Goal: Information Seeking & Learning: Compare options

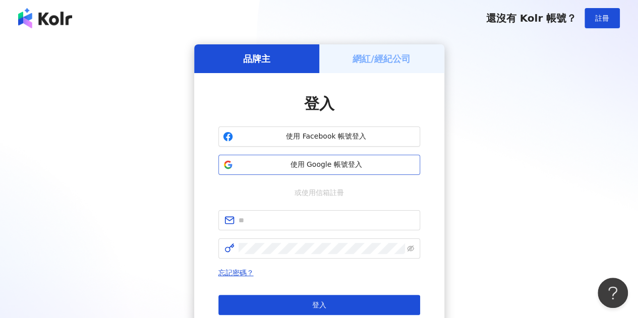
drag, startPoint x: 0, startPoint y: 0, endPoint x: 280, endPoint y: 167, distance: 326.2
click at [280, 167] on span "使用 Google 帳號登入" at bounding box center [326, 165] width 178 height 10
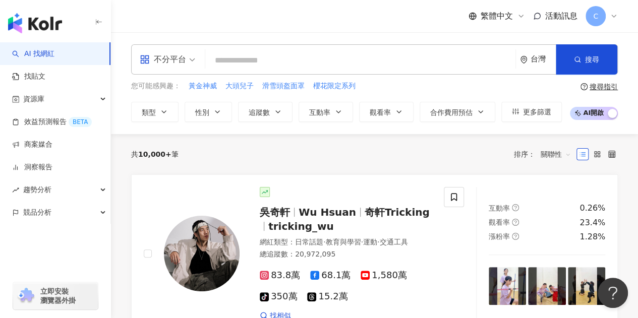
paste input "*****"
type input "*****"
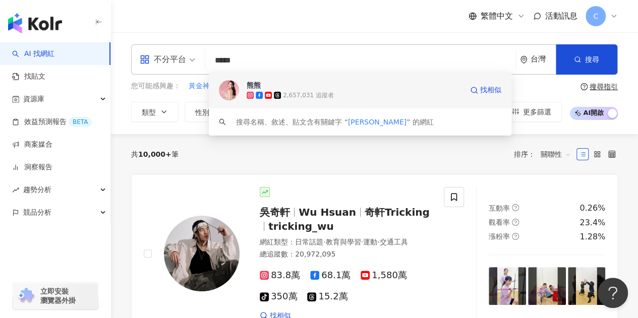
click at [268, 90] on div "2,657,031 追蹤者" at bounding box center [355, 95] width 216 height 10
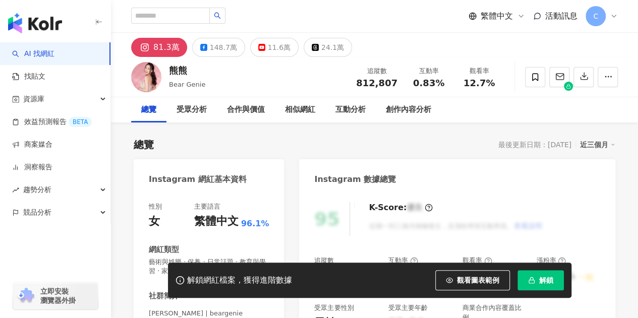
click at [544, 277] on span "解鎖" at bounding box center [546, 280] width 14 height 8
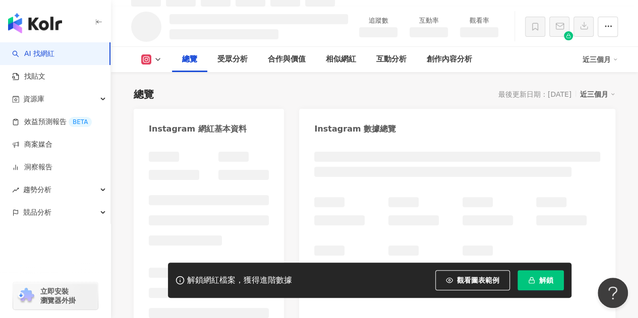
scroll to position [61, 0]
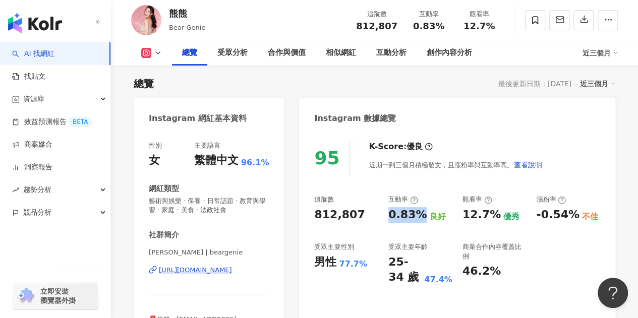
drag, startPoint x: 389, startPoint y: 213, endPoint x: 418, endPoint y: 216, distance: 29.9
click at [418, 216] on div "0.83%" at bounding box center [407, 215] width 38 height 16
copy div "0.83%"
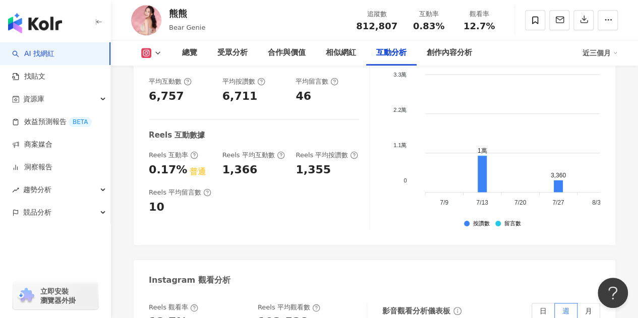
scroll to position [2330, 0]
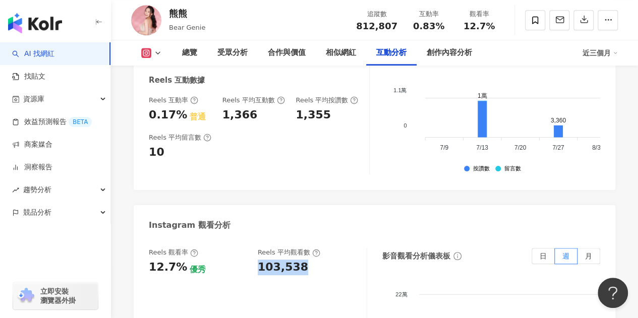
drag, startPoint x: 260, startPoint y: 145, endPoint x: 307, endPoint y: 151, distance: 47.2
copy div "103,538"
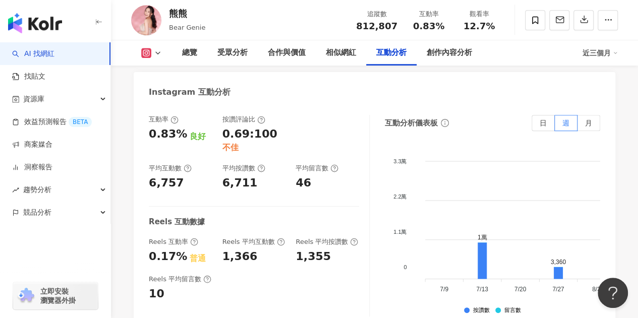
scroll to position [2179, 0]
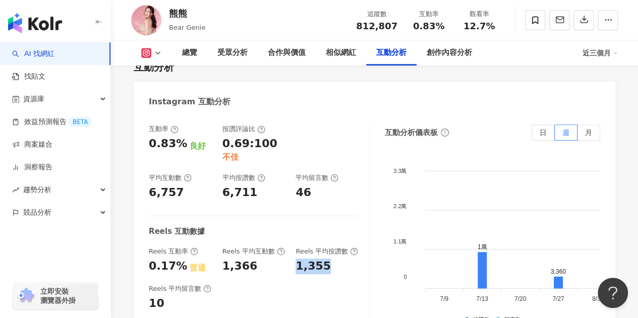
click at [344, 247] on div "Reels 互動率 0.17% 普通 Reels 平均互動數 1,366 Reels 平均按讚數 1,355" at bounding box center [254, 260] width 210 height 27
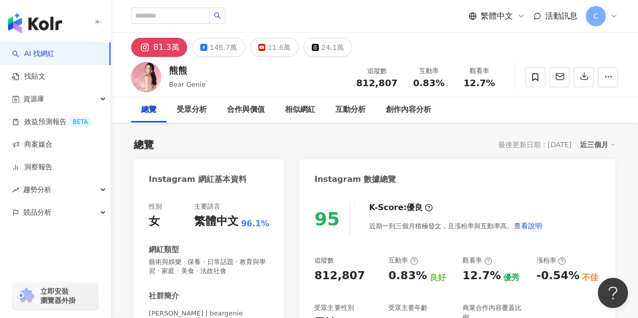
scroll to position [101, 0]
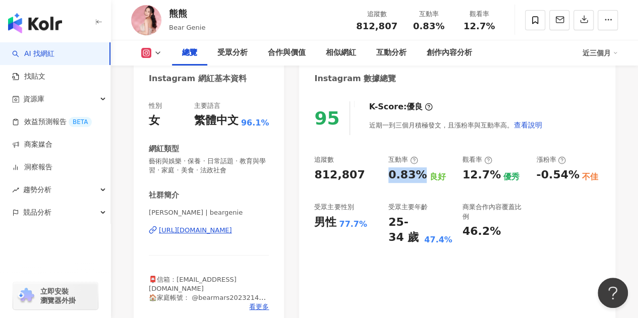
drag, startPoint x: 384, startPoint y: 179, endPoint x: 417, endPoint y: 180, distance: 33.8
click at [417, 181] on div "追蹤數 812,807 互動率 0.83% 良好 觀看率 12.7% 優秀 漲粉率 -0.54% 不佳 受眾主要性別 男性 77.7% 受眾主要年齡 25-3…" at bounding box center [457, 200] width 286 height 90
copy div "0.83%"
click at [216, 53] on div "受眾分析" at bounding box center [232, 52] width 50 height 25
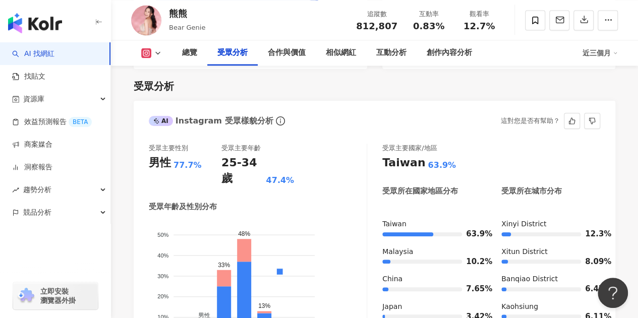
scroll to position [945, 0]
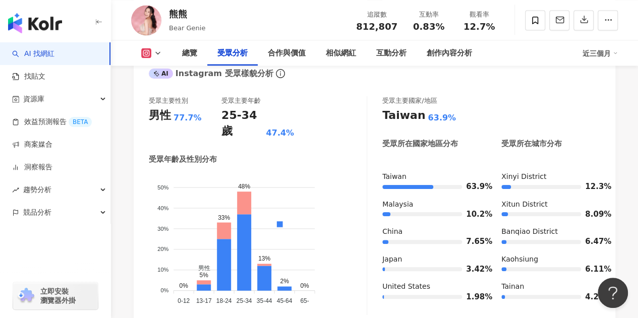
click at [54, 51] on link "AI 找網紅" at bounding box center [33, 54] width 42 height 10
click at [104, 24] on div "button" at bounding box center [55, 21] width 111 height 42
click at [99, 22] on icon "button" at bounding box center [98, 22] width 5 height 1
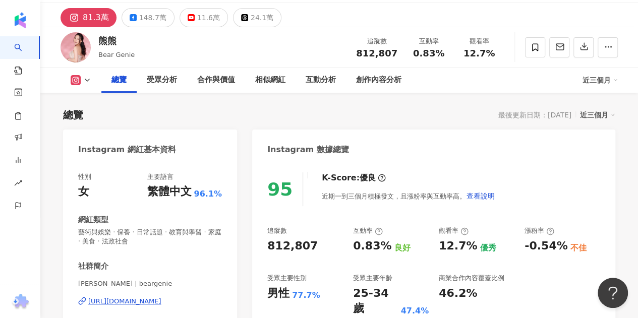
scroll to position [0, 0]
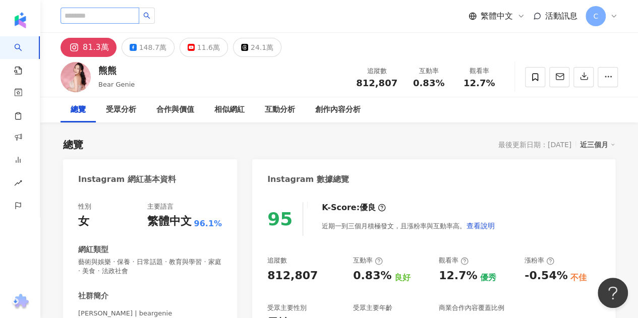
drag, startPoint x: 99, startPoint y: 24, endPoint x: 103, endPoint y: 20, distance: 5.7
click at [102, 21] on div at bounding box center [108, 16] width 94 height 17
click at [103, 19] on input "search" at bounding box center [100, 16] width 79 height 16
type input "***"
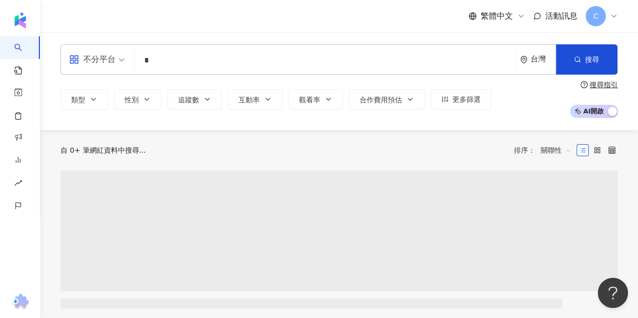
click at [182, 65] on input "*" at bounding box center [325, 60] width 373 height 19
click at [182, 64] on input "*" at bounding box center [325, 60] width 373 height 19
click at [183, 63] on input "*" at bounding box center [325, 60] width 373 height 19
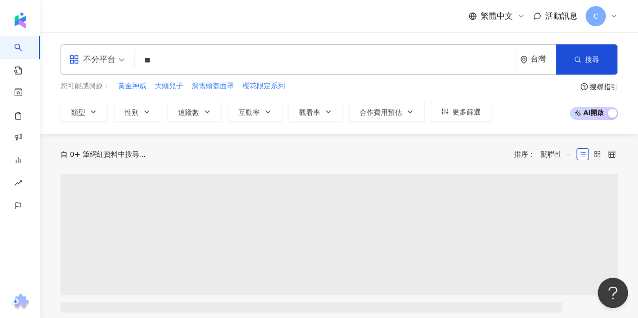
type input "*"
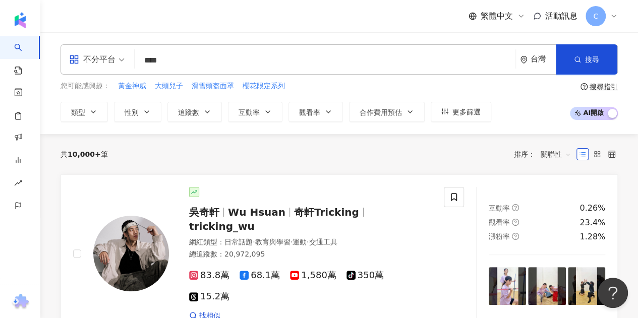
type input "****"
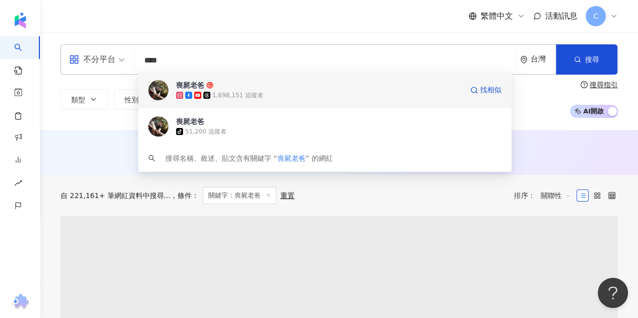
click at [199, 84] on div "喪屍老爸" at bounding box center [190, 85] width 28 height 10
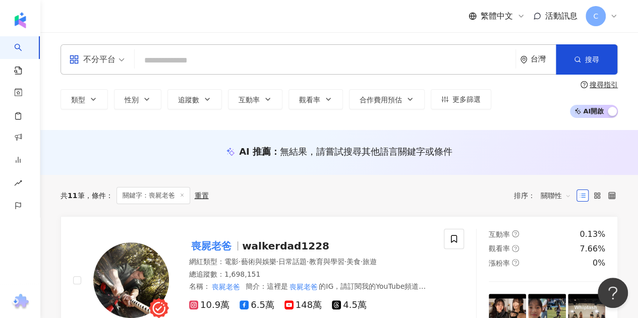
click at [191, 64] on input "search" at bounding box center [325, 60] width 373 height 19
type input "*"
paste input "**********"
type input "**********"
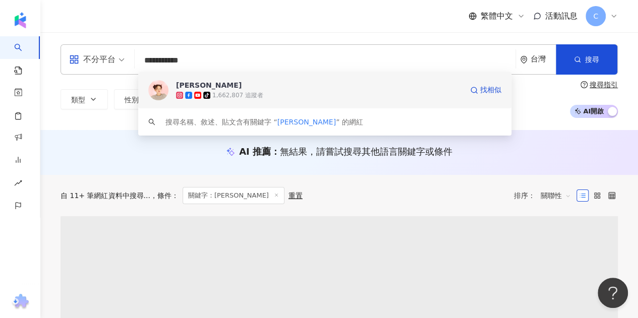
click at [194, 85] on div "陳彥婷 tiffany" at bounding box center [209, 85] width 66 height 10
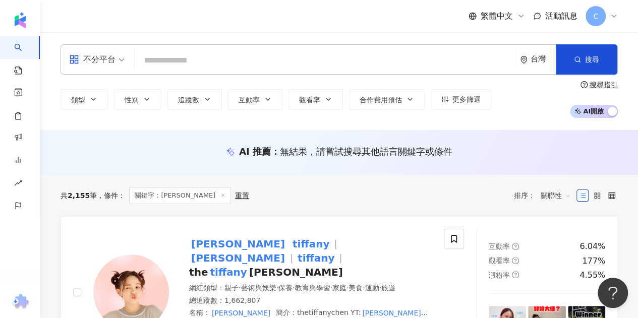
paste input "****"
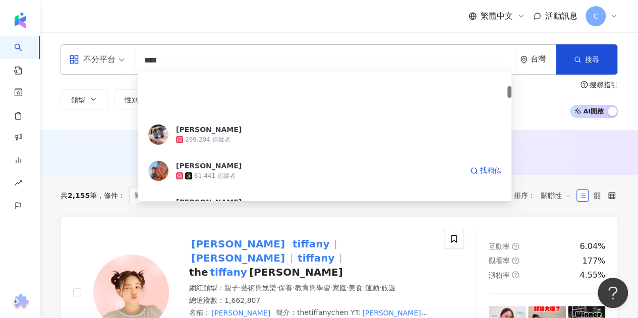
scroll to position [151, 0]
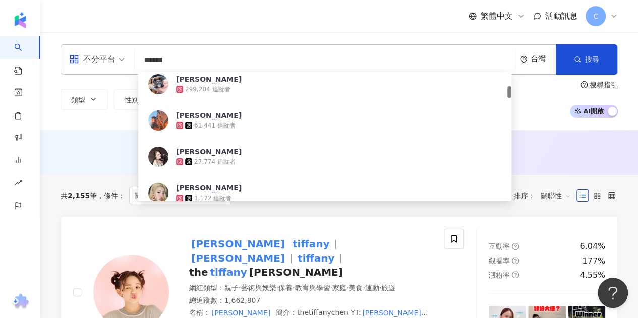
type input "*****"
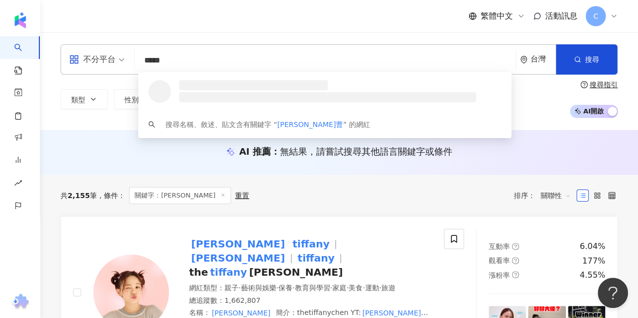
scroll to position [0, 0]
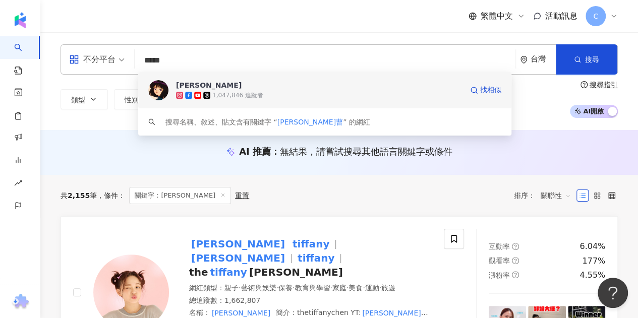
click at [197, 89] on span "Nina" at bounding box center [319, 85] width 286 height 10
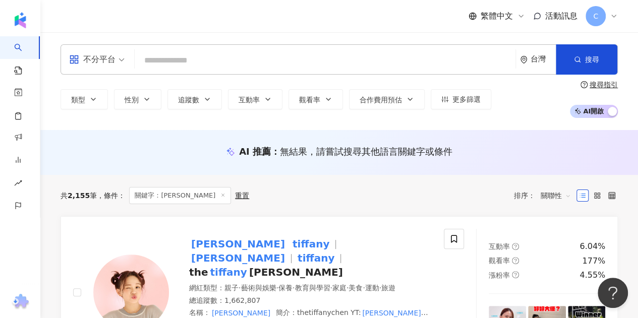
paste input "********"
type input "********"
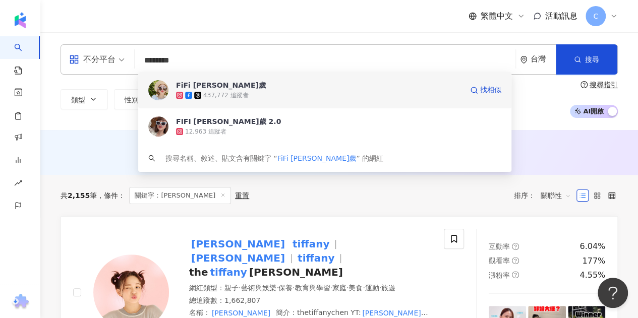
click at [221, 91] on div "437,772 追蹤者" at bounding box center [225, 95] width 45 height 9
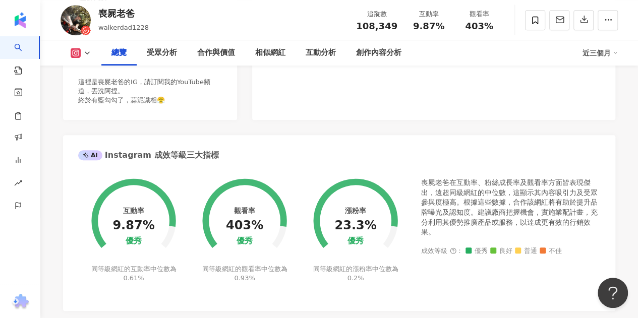
scroll to position [303, 0]
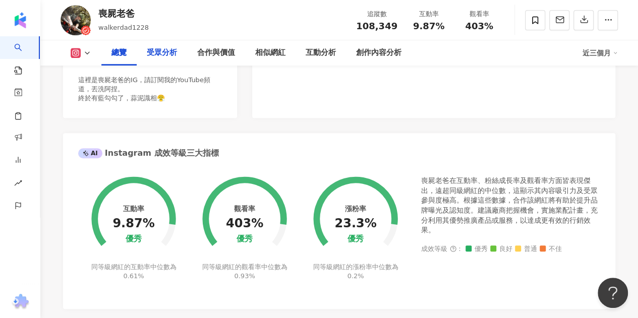
click at [169, 55] on div "受眾分析" at bounding box center [162, 53] width 30 height 12
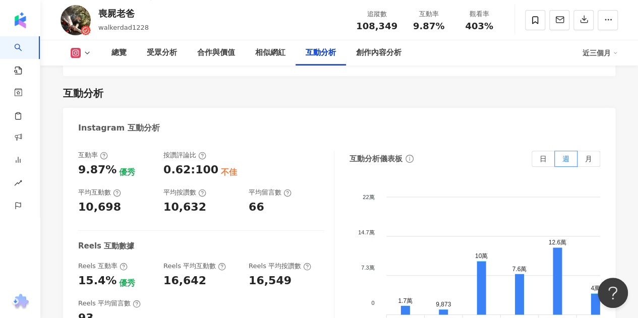
scroll to position [2089, 0]
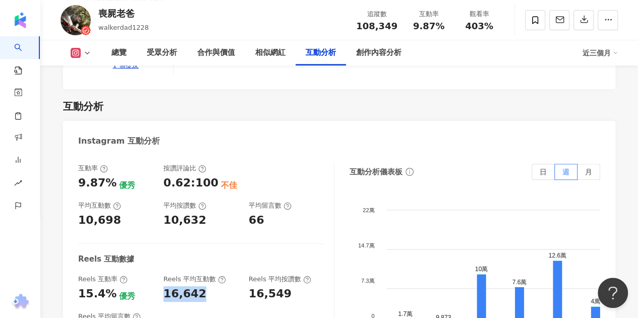
drag, startPoint x: 158, startPoint y: 248, endPoint x: 199, endPoint y: 253, distance: 40.6
click at [199, 275] on div "Reels 互動率 15.4% 優秀 Reels 平均互動數 16,642 Reels 平均按讚數 16,549" at bounding box center [201, 288] width 246 height 27
click at [199, 286] on div "16,642" at bounding box center [184, 294] width 43 height 16
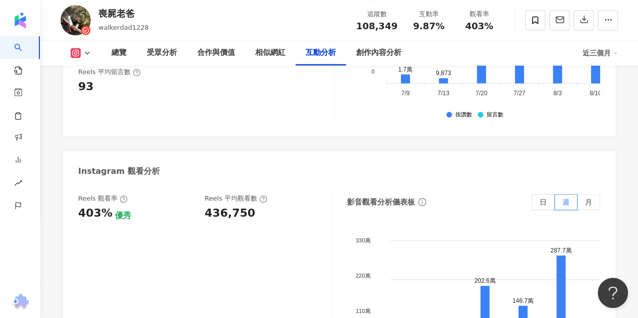
scroll to position [2240, 0]
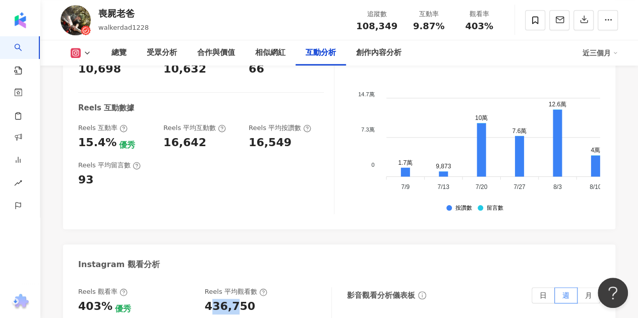
drag, startPoint x: 210, startPoint y: 266, endPoint x: 233, endPoint y: 264, distance: 22.7
click at [233, 299] on div "436,750" at bounding box center [230, 307] width 50 height 16
click at [237, 299] on div "436,750" at bounding box center [230, 307] width 50 height 16
drag, startPoint x: 254, startPoint y: 265, endPoint x: 202, endPoint y: 263, distance: 52.0
click at [202, 287] on div "Reels 觀看率 403% 優秀 Reels 平均觀看數 436,750" at bounding box center [199, 300] width 243 height 27
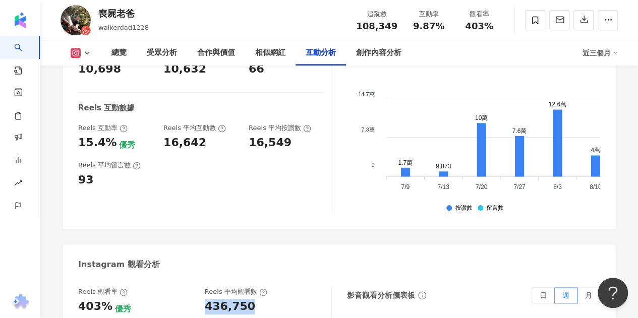
copy div "436,750"
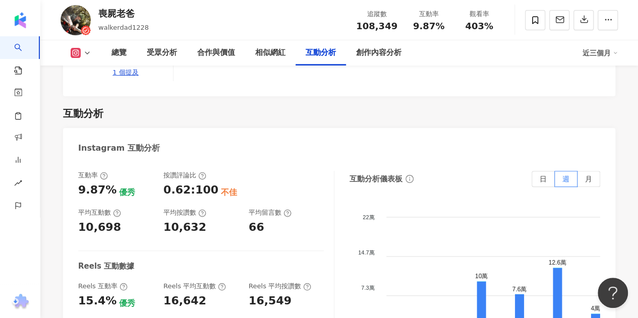
scroll to position [2089, 0]
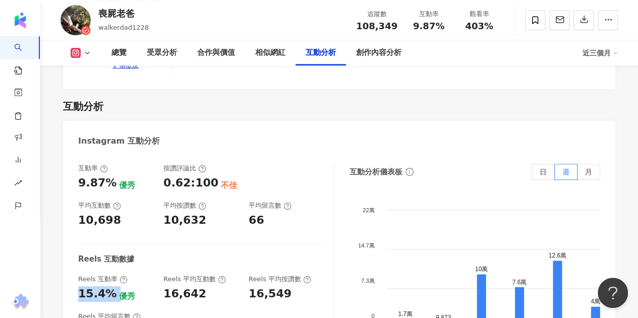
drag, startPoint x: 113, startPoint y: 248, endPoint x: 66, endPoint y: 249, distance: 46.9
click at [66, 249] on div "互動率 9.87% 優秀 按讚評論比 0.62:100 不佳 平均互動數 10,698 平均按讚數 10,632 平均留言數 66 Reels 互動數據 Re…" at bounding box center [339, 267] width 552 height 227
copy div "15.4%"
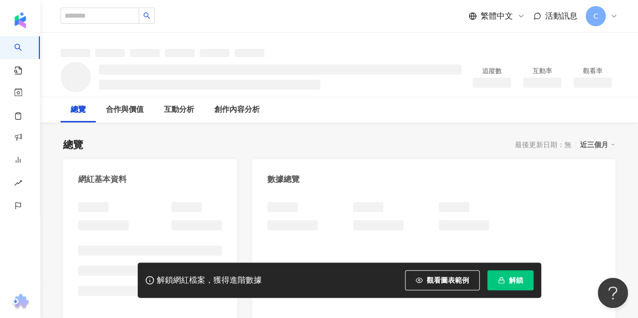
click at [510, 279] on span "解鎖" at bounding box center [516, 280] width 14 height 8
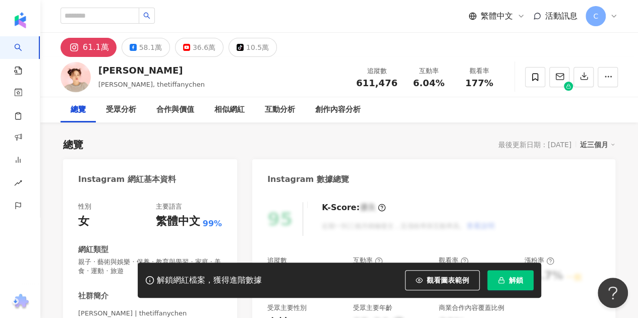
click at [506, 276] on button "解鎖" at bounding box center [510, 280] width 46 height 20
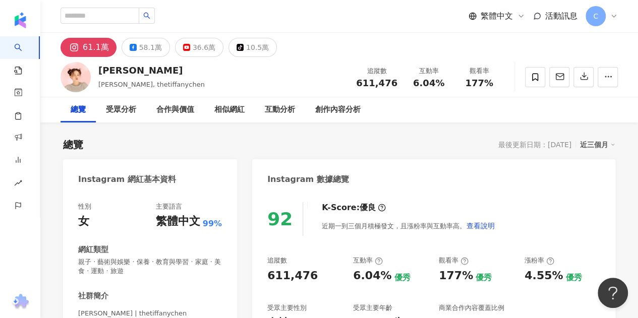
scroll to position [101, 0]
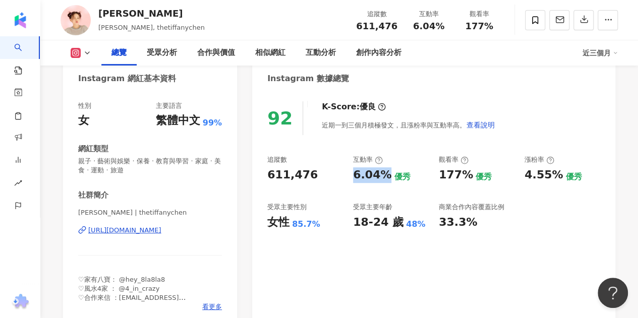
drag, startPoint x: 360, startPoint y: 177, endPoint x: 383, endPoint y: 176, distance: 22.7
click at [384, 177] on div "追蹤數 611,476 互動率 6.04% 優秀 觀看率 177% 優秀 漲粉率 4.55% 優秀 受眾主要性別 女性 85.7% 受眾主要年齡 18-24 …" at bounding box center [433, 192] width 333 height 75
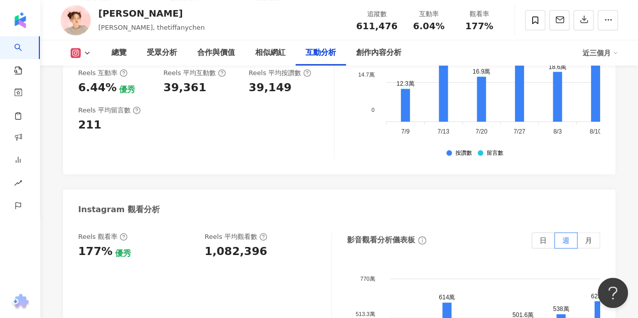
scroll to position [2319, 0]
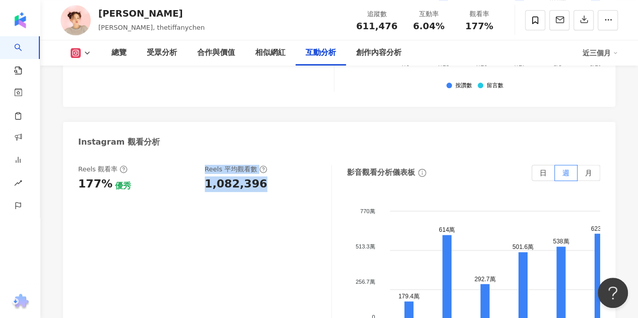
drag, startPoint x: 195, startPoint y: 125, endPoint x: 261, endPoint y: 125, distance: 66.0
click at [260, 165] on div "Reels 觀看率 177% 優秀 Reels 平均觀看數 1,082,396" at bounding box center [199, 178] width 243 height 27
click at [261, 176] on div "1,082,396" at bounding box center [263, 184] width 116 height 16
drag, startPoint x: 266, startPoint y: 121, endPoint x: 207, endPoint y: 126, distance: 59.2
click at [207, 176] on div "1,082,396" at bounding box center [263, 184] width 116 height 16
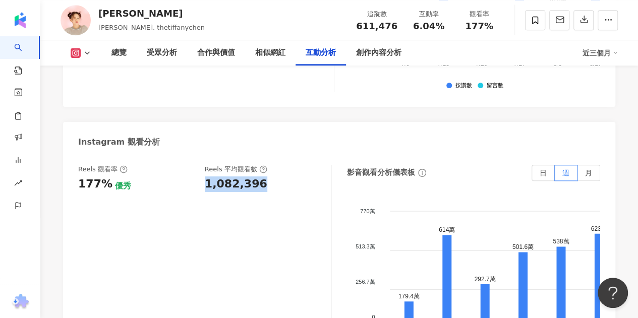
copy div "1,082,396"
click at [265, 165] on div "Reels 觀看率 177% 優秀 Reels 平均觀看數 1,082,396" at bounding box center [205, 266] width 254 height 202
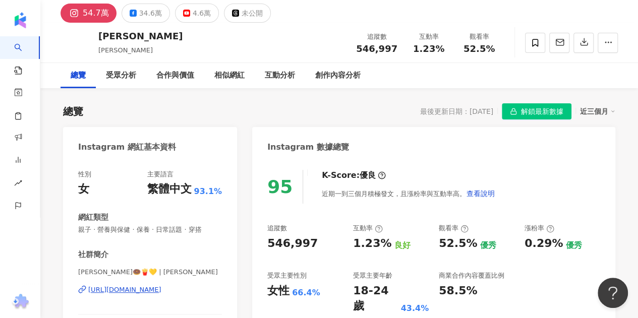
scroll to position [50, 0]
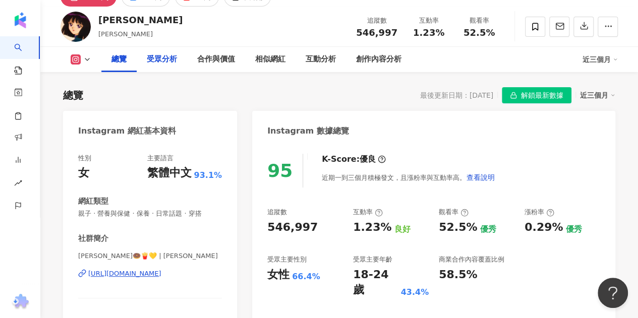
click at [171, 55] on div "受眾分析" at bounding box center [162, 59] width 30 height 12
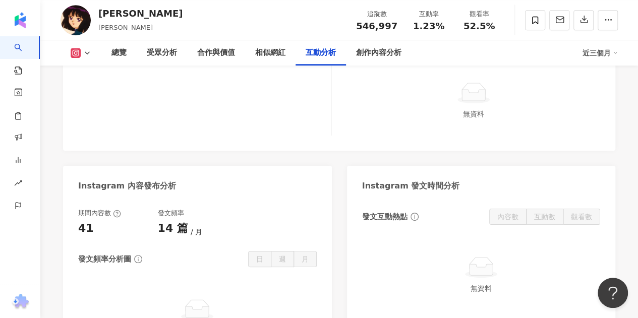
scroll to position [1996, 0]
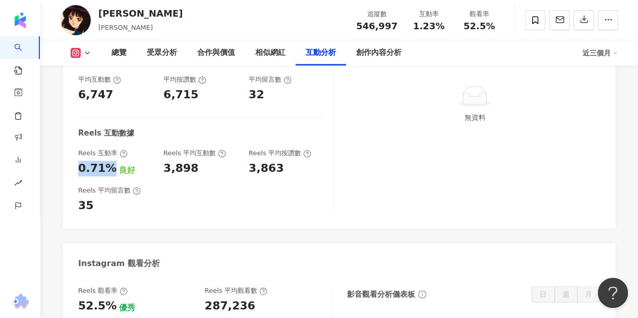
drag, startPoint x: 75, startPoint y: 156, endPoint x: 111, endPoint y: 154, distance: 36.8
click at [111, 154] on div "互動率 1.23% 良好 按讚評論比 0.47:100 不佳 平均互動數 6,747 平均按讚數 6,715 平均留言數 32 Reels 互動數據 Reel…" at bounding box center [339, 128] width 552 height 201
copy div "0.71%"
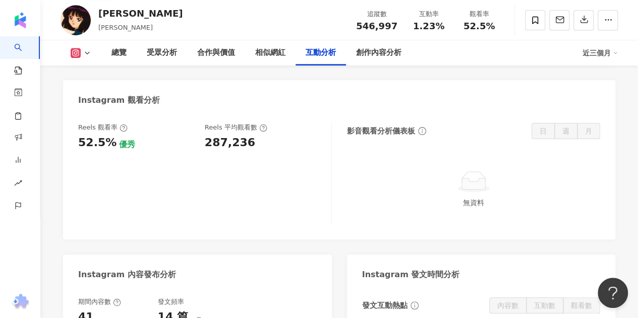
scroll to position [2137, 0]
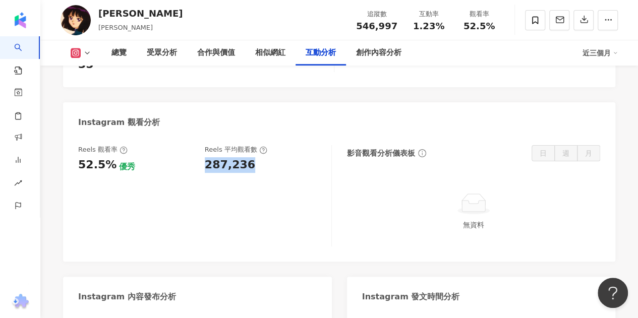
drag, startPoint x: 206, startPoint y: 150, endPoint x: 251, endPoint y: 159, distance: 46.2
click at [251, 159] on div "Reels 觀看率 52.5% 優秀 Reels 平均觀看數 287,236" at bounding box center [205, 195] width 254 height 101
copy div "287,236"
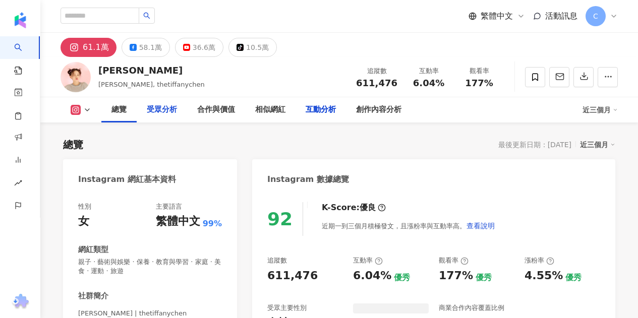
click at [168, 110] on div "受眾分析" at bounding box center [162, 110] width 30 height 12
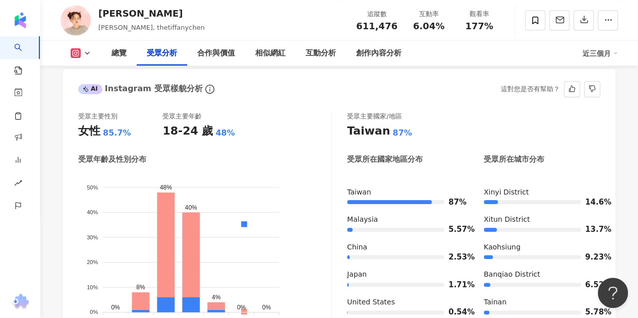
scroll to position [937, 0]
